Goal: Use online tool/utility: Utilize a website feature to perform a specific function

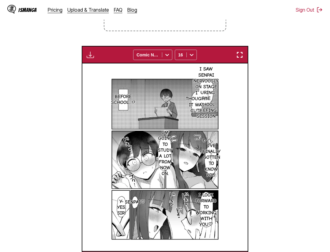
scroll to position [234, 0]
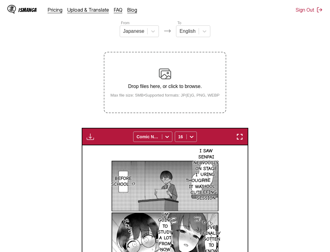
click at [243, 135] on img "button" at bounding box center [239, 136] width 7 height 7
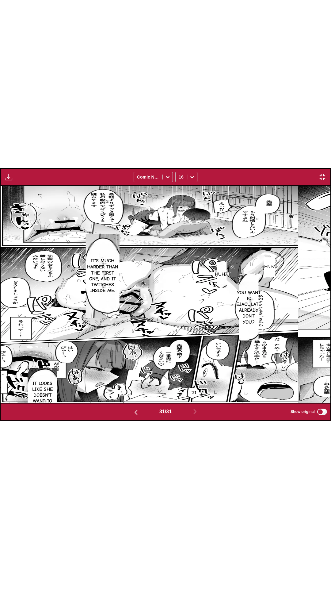
scroll to position [0, 9895]
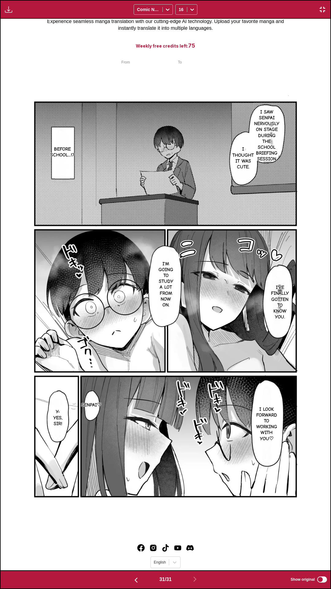
click at [218, 0] on div "Download Panel Download All Comic Neue 16" at bounding box center [165, 9] width 331 height 19
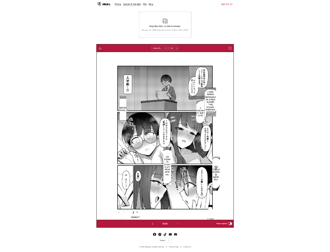
scroll to position [0, 4971]
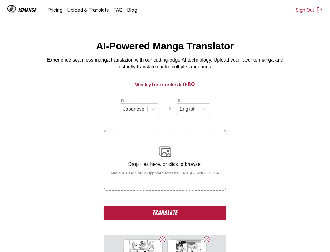
click at [174, 211] on button "Translate" at bounding box center [165, 213] width 123 height 14
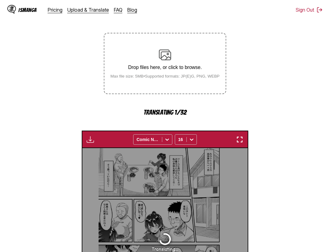
scroll to position [34, 0]
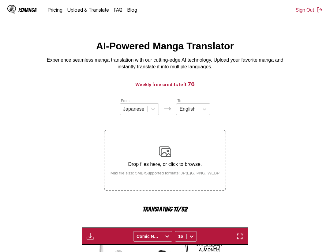
scroll to position [34, 0]
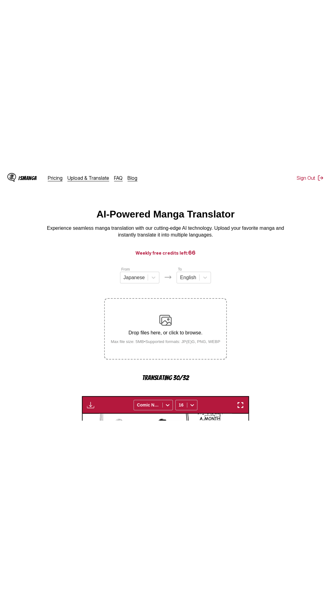
scroll to position [34, 0]
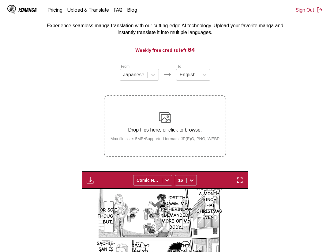
click at [239, 183] on img "button" at bounding box center [239, 180] width 7 height 7
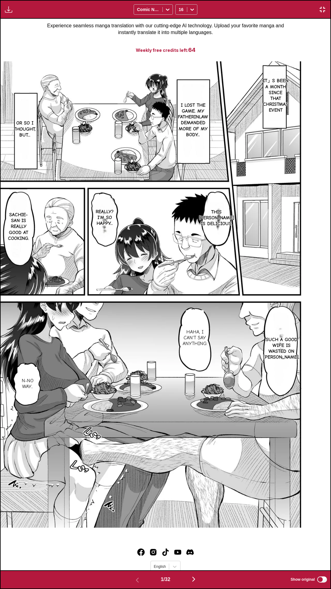
click at [261, 0] on div "Download Panel Download All Comic Neue 16" at bounding box center [165, 9] width 331 height 19
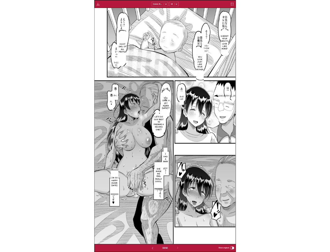
scroll to position [0, 0]
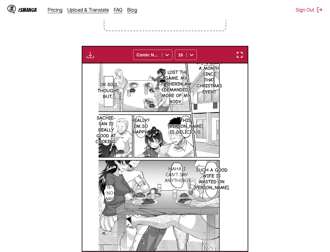
scroll to position [0, 5136]
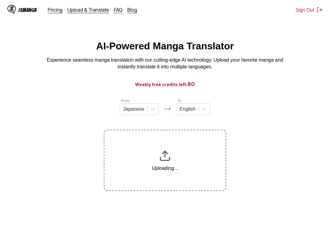
scroll to position [72, 0]
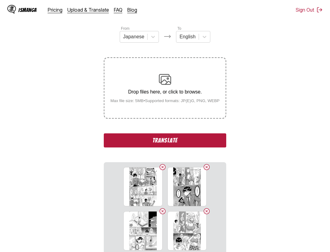
click at [200, 138] on button "Translate" at bounding box center [165, 140] width 123 height 14
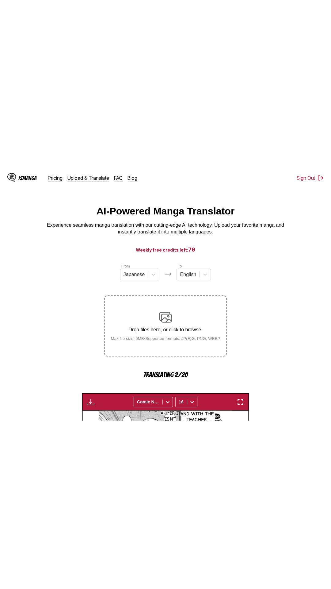
scroll to position [34, 0]
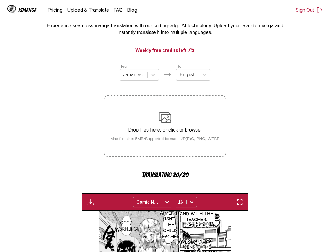
click at [242, 202] on img "button" at bounding box center [239, 201] width 7 height 7
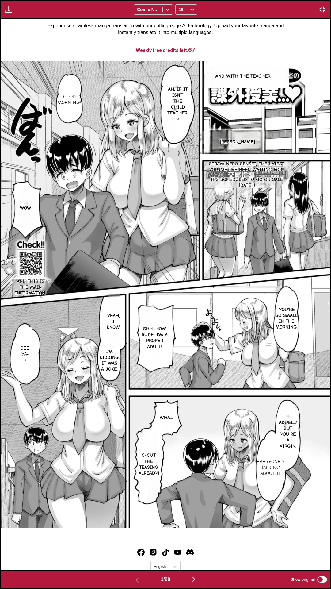
click at [74, 0] on div "Download Panel Download All Comic Neue 16" at bounding box center [165, 9] width 331 height 19
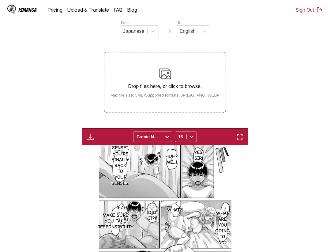
scroll to position [47, 0]
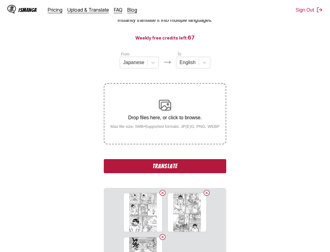
drag, startPoint x: 210, startPoint y: 167, endPoint x: 241, endPoint y: 166, distance: 31.0
click at [210, 167] on button "Translate" at bounding box center [165, 166] width 123 height 14
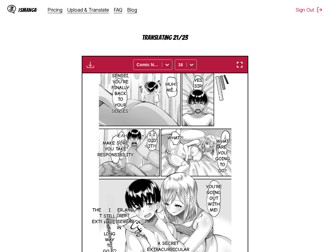
scroll to position [256, 0]
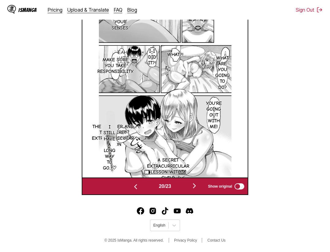
click at [201, 187] on button "button" at bounding box center [194, 186] width 37 height 9
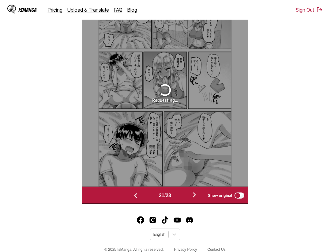
scroll to position [152, 0]
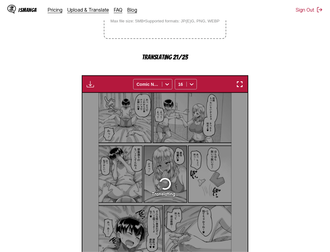
click at [244, 87] on img "button" at bounding box center [239, 84] width 7 height 7
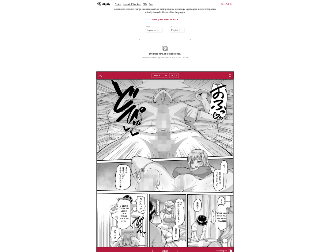
scroll to position [0, 3645]
